Goal: Task Accomplishment & Management: Complete application form

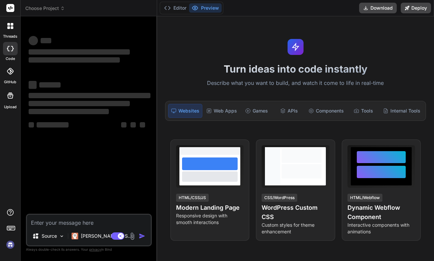
click at [11, 252] on div "threads code GitHub Upload" at bounding box center [10, 130] width 21 height 261
click at [11, 245] on img at bounding box center [10, 244] width 11 height 11
click at [10, 243] on img at bounding box center [10, 244] width 11 height 11
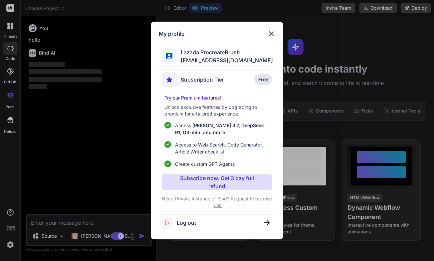
click at [269, 32] on img at bounding box center [271, 34] width 8 height 8
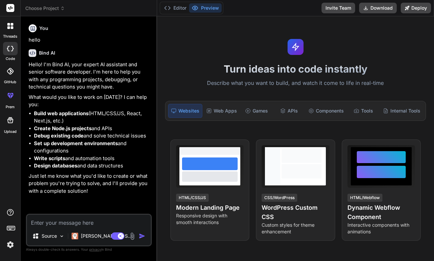
type textarea "x"
click at [11, 249] on img at bounding box center [10, 244] width 11 height 11
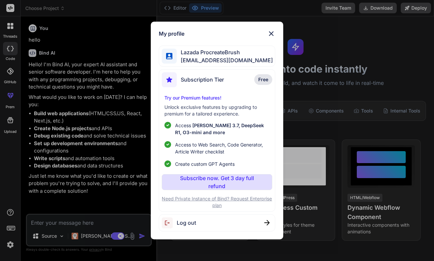
click at [267, 25] on div "My profile Lazada ProcreateBrush lazadaprocreatebrushthailand-2@berrymail.cc Su…" at bounding box center [217, 131] width 132 height 218
click at [268, 30] on img at bounding box center [271, 34] width 8 height 8
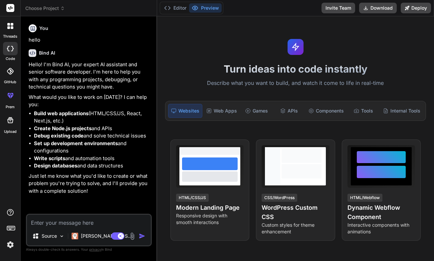
click at [10, 29] on icon at bounding box center [10, 26] width 6 height 6
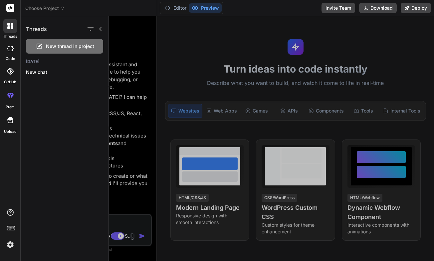
click at [149, 54] on div at bounding box center [271, 138] width 325 height 244
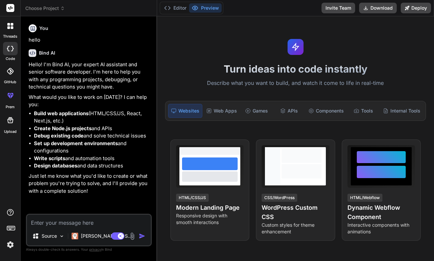
click at [10, 245] on img at bounding box center [10, 244] width 11 height 11
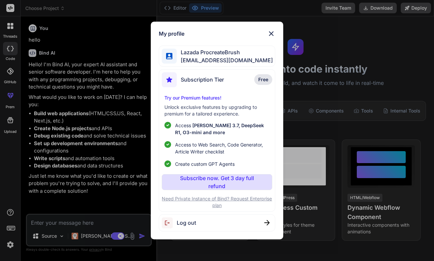
click at [108, 103] on div "My profile Lazada ProcreateBrush lazadaprocreatebrushthailand-2@berrymail.cc Su…" at bounding box center [217, 130] width 434 height 261
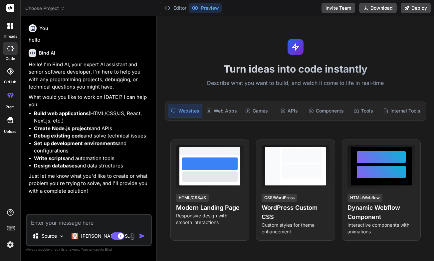
click at [11, 240] on img at bounding box center [10, 244] width 11 height 11
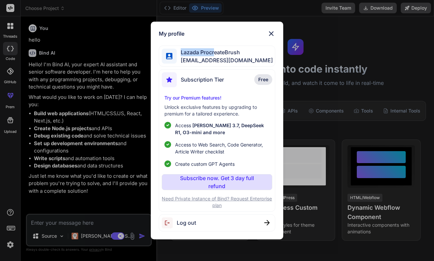
click at [212, 48] on span "Lazada ProcreateBrush" at bounding box center [225, 52] width 96 height 8
click at [301, 75] on div "My profile Lazada ProcreateBrush lazadaprocreatebrushthailand-2@berrymail.cc Su…" at bounding box center [217, 130] width 434 height 261
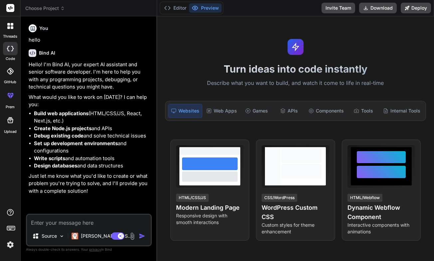
click at [11, 244] on img at bounding box center [10, 244] width 11 height 11
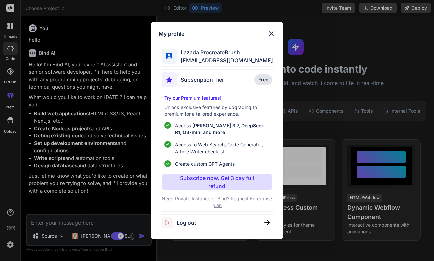
click at [54, 181] on div "My profile Lazada ProcreateBrush lazadaprocreatebrushthailand-2@berrymail.cc Su…" at bounding box center [217, 130] width 434 height 261
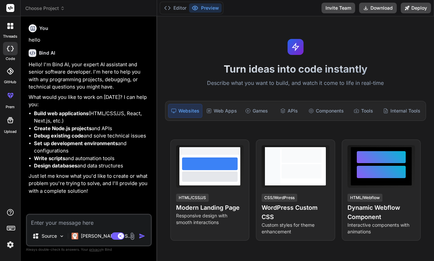
click at [12, 240] on img at bounding box center [10, 244] width 11 height 11
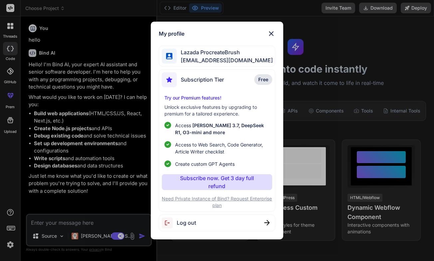
click at [74, 143] on div "My profile Lazada ProcreateBrush lazadaprocreatebrushthailand-2@berrymail.cc Su…" at bounding box center [217, 130] width 434 height 261
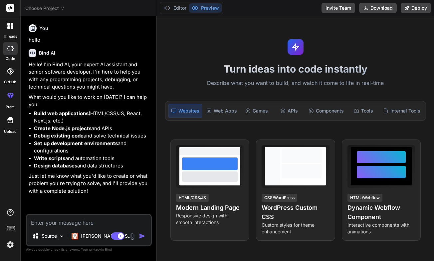
click at [13, 33] on div "threads" at bounding box center [10, 27] width 20 height 23
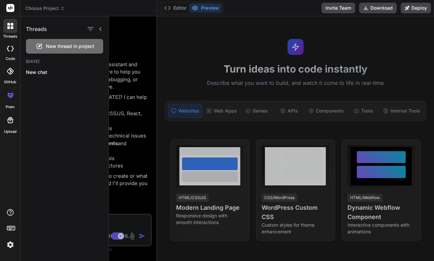
click at [254, 53] on div at bounding box center [271, 138] width 325 height 244
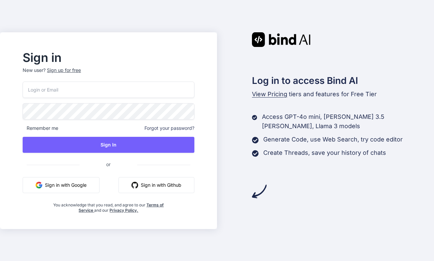
click at [116, 171] on span "or" at bounding box center [108, 164] width 58 height 16
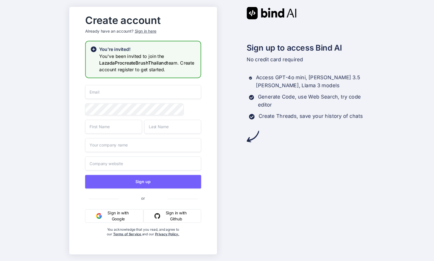
paste input "Admin account 9/09"
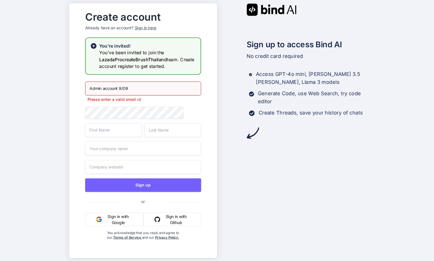
click at [140, 104] on div "Admin account 9/09 Please enter a valid email id Sign up or Sign in with Google…" at bounding box center [143, 167] width 116 height 172
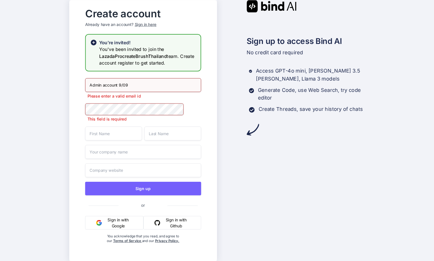
click at [145, 84] on input "Admin account 9/09" at bounding box center [143, 85] width 116 height 14
paste input "azadaprocreatebrushthailand-2@berrymail.cc"
click at [90, 80] on input "azadaprocreatebrushthailand-2@berrymail.cc" at bounding box center [143, 85] width 116 height 14
type input "lazadaprocreatebrushthailand-2@berrymail.cc"
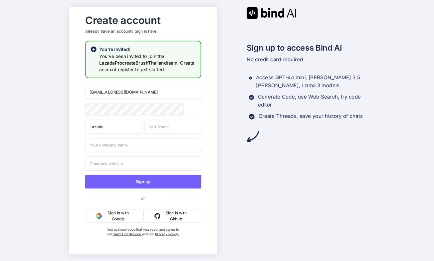
type input "Lazada"
type input "ProcreateBrush"
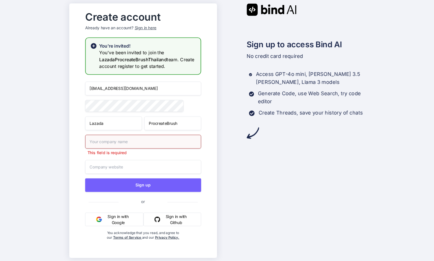
paste input "https://s.lazada.co.th/s.A1PAx"
type input "https://s.lazada.co.th/s.A1PAx"
click at [117, 123] on input "Lazada" at bounding box center [113, 123] width 57 height 14
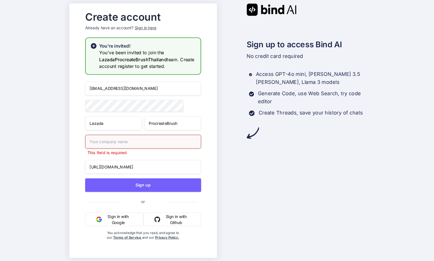
drag, startPoint x: 147, startPoint y: 87, endPoint x: 75, endPoint y: 81, distance: 71.7
click at [75, 81] on div "Create account Already have an account? Sign in here You're invited! You've bee…" at bounding box center [143, 130] width 147 height 254
click at [117, 142] on input "text" at bounding box center [143, 141] width 116 height 14
paste input "lazadaprocreatebrushthailand-"
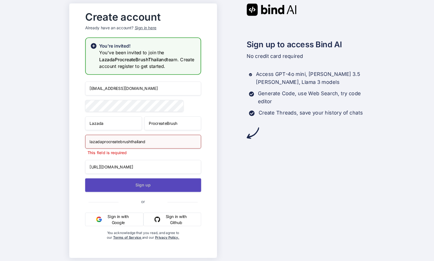
type input "lazadaprocreatebrushthailand"
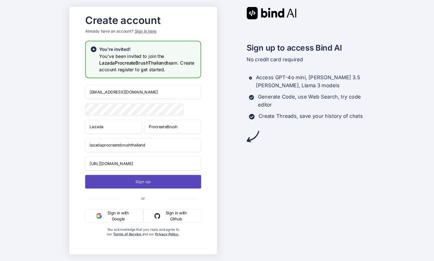
click at [120, 186] on button "Sign up" at bounding box center [143, 182] width 116 height 14
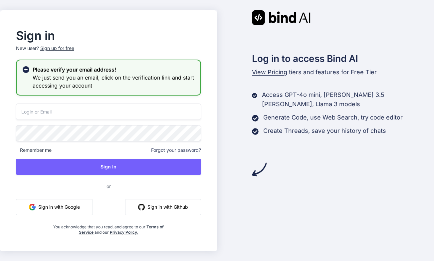
type input "lazadaprocreatebrushthailand-2@berrymail.cc"
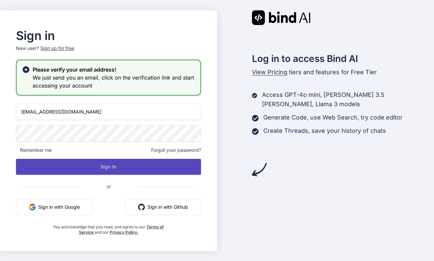
click at [122, 161] on button "Sign In" at bounding box center [108, 167] width 185 height 16
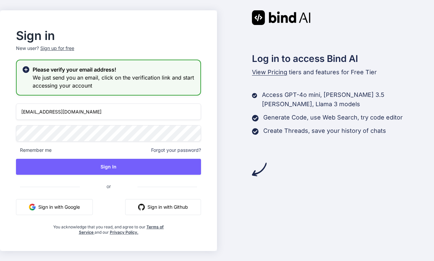
click at [116, 175] on div "lazadaprocreatebrushthailand-2@berrymail.cc Remember me Forgot your password? S…" at bounding box center [108, 168] width 185 height 131
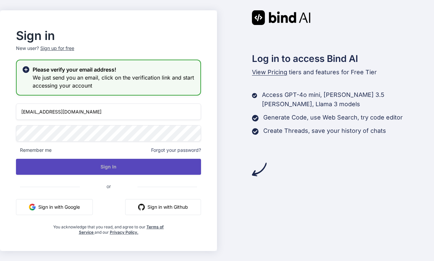
click at [120, 167] on button "Sign In" at bounding box center [108, 167] width 185 height 16
click at [88, 166] on button "Sign In" at bounding box center [108, 167] width 185 height 16
